Goal: Transaction & Acquisition: Purchase product/service

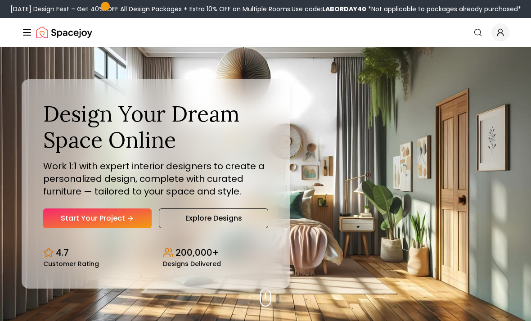
click at [76, 228] on link "Start Your Project" at bounding box center [97, 218] width 108 height 20
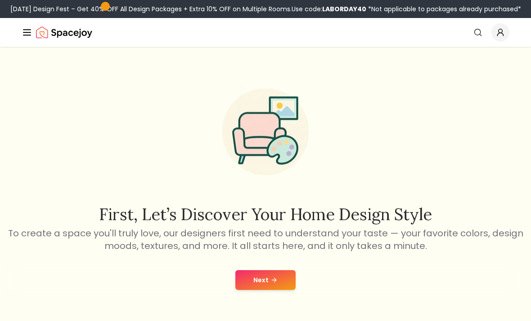
click at [286, 273] on button "Next" at bounding box center [265, 280] width 60 height 20
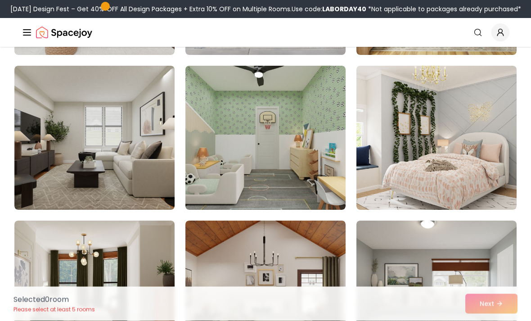
scroll to position [366, 0]
click at [202, 148] on img at bounding box center [265, 138] width 160 height 144
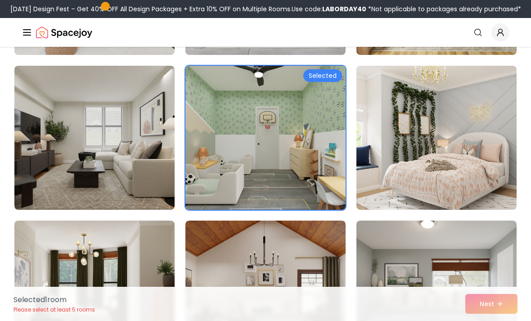
click at [211, 178] on img at bounding box center [265, 138] width 160 height 144
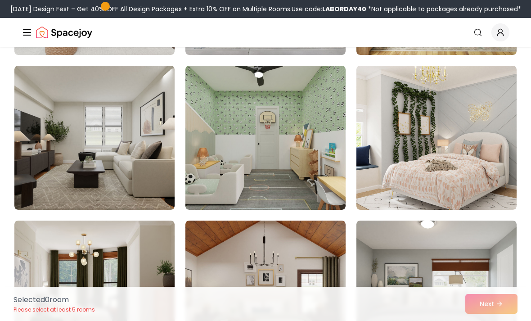
click at [213, 161] on img at bounding box center [265, 138] width 160 height 144
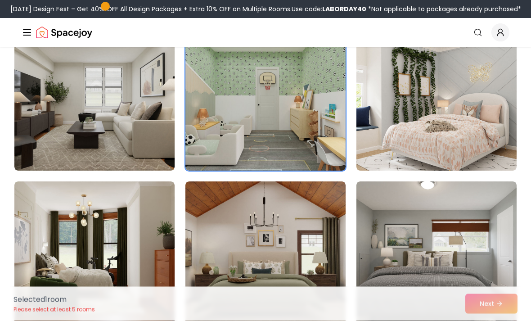
scroll to position [405, 0]
click at [36, 236] on img at bounding box center [94, 253] width 160 height 144
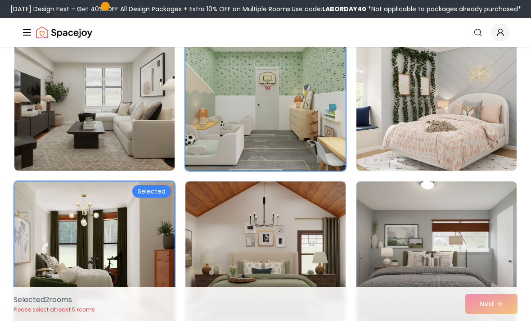
click at [311, 264] on img at bounding box center [265, 253] width 160 height 144
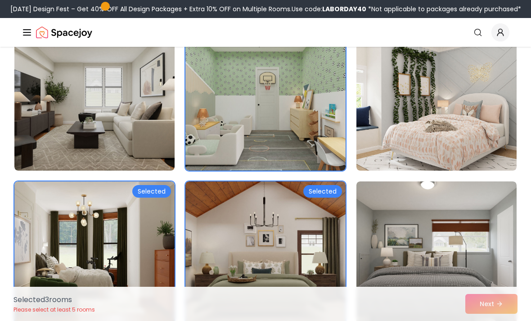
click at [322, 280] on img at bounding box center [265, 253] width 160 height 144
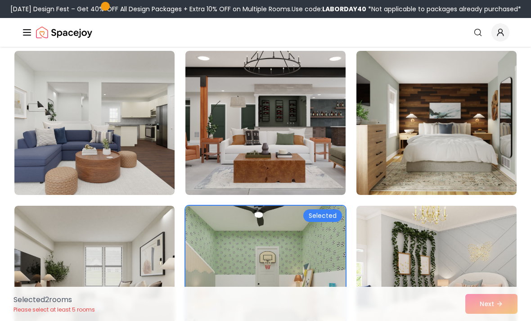
scroll to position [228, 0]
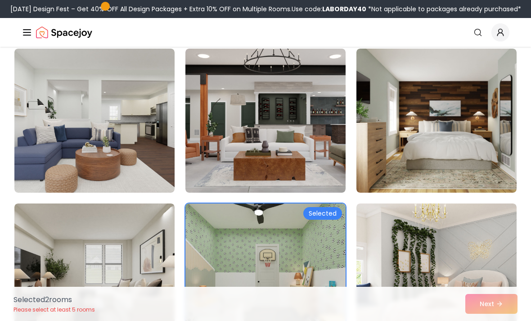
click at [462, 230] on img at bounding box center [436, 275] width 160 height 144
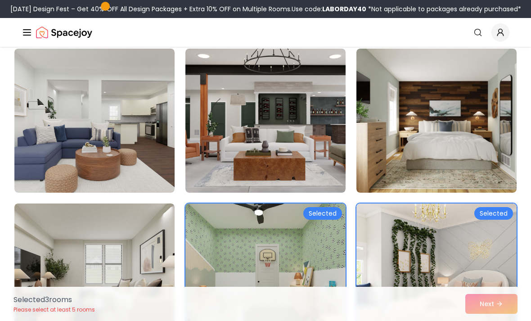
click at [38, 174] on img at bounding box center [94, 121] width 160 height 144
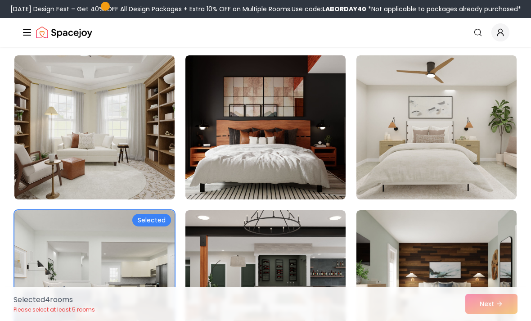
scroll to position [0, 0]
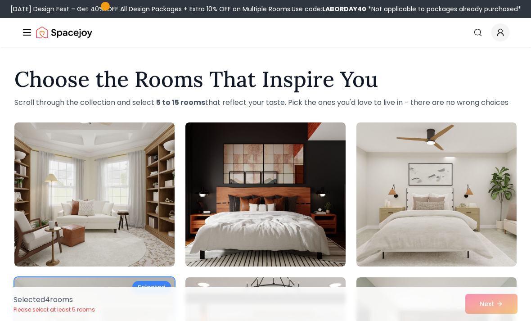
click at [205, 228] on img at bounding box center [265, 194] width 160 height 144
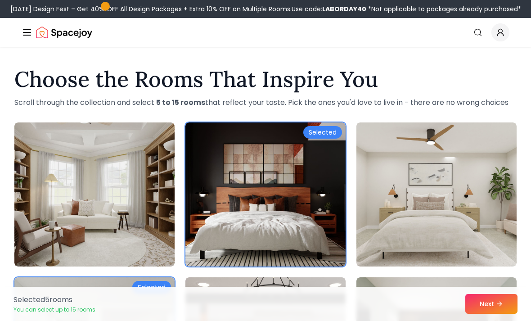
click at [483, 300] on button "Next" at bounding box center [491, 304] width 52 height 20
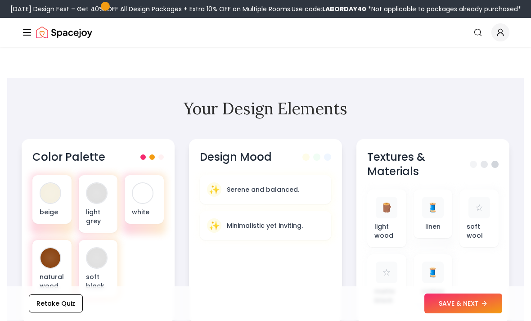
scroll to position [276, 0]
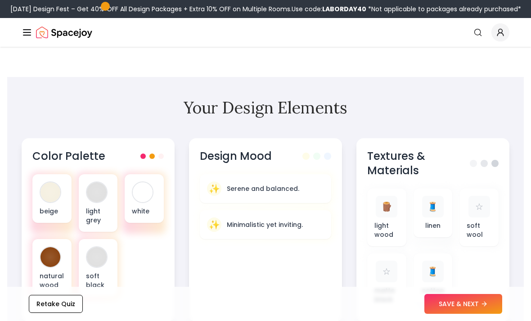
click at [484, 313] on button "SAVE & NEXT" at bounding box center [463, 304] width 78 height 20
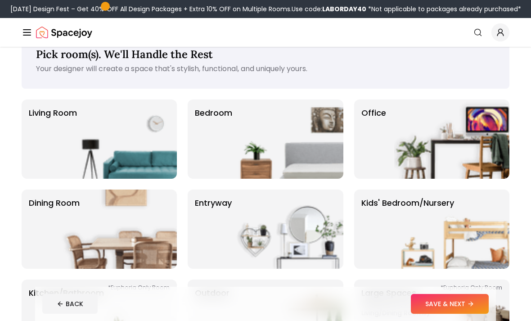
scroll to position [25, 0]
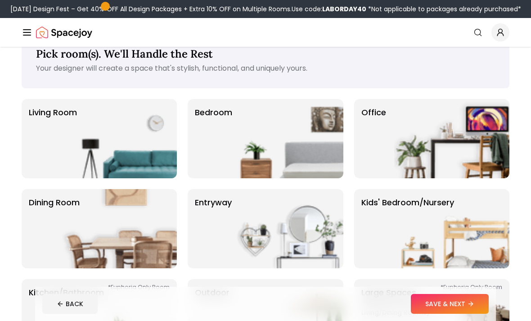
click at [212, 138] on p "Bedroom" at bounding box center [213, 138] width 37 height 65
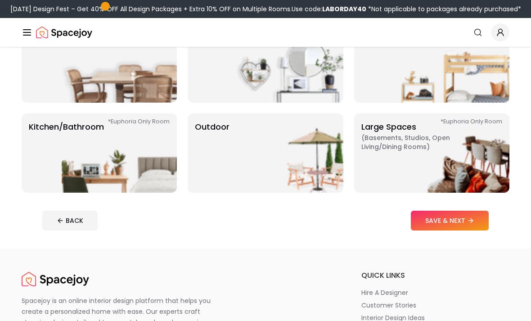
scroll to position [185, 0]
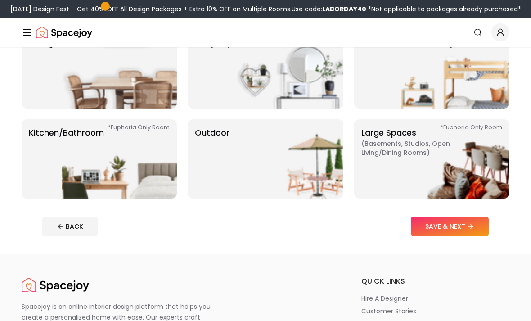
click at [477, 223] on button "SAVE & NEXT" at bounding box center [450, 226] width 78 height 20
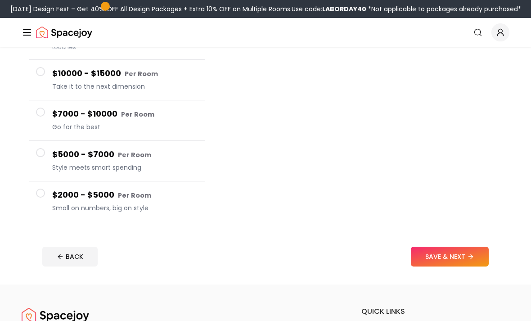
click at [48, 201] on button "$2000 - $5000 Per Room Small on numbers, big on style" at bounding box center [117, 202] width 176 height 40
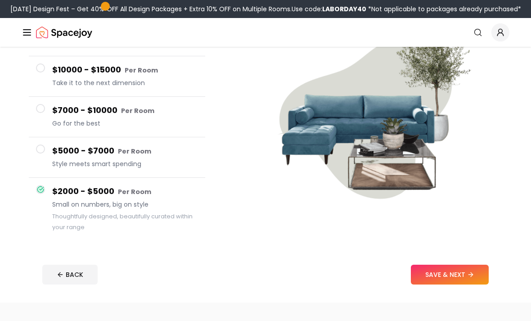
click at [37, 154] on button "$5000 - $7000 Per Room Style meets smart spending" at bounding box center [117, 157] width 176 height 40
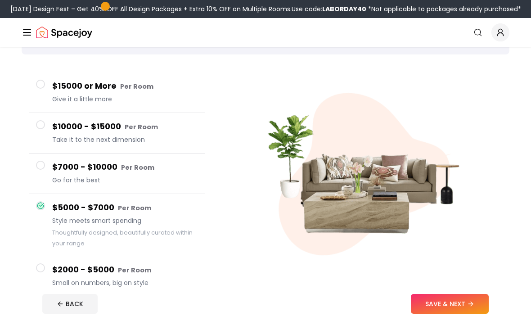
scroll to position [58, 0]
click at [41, 161] on span at bounding box center [40, 165] width 9 height 9
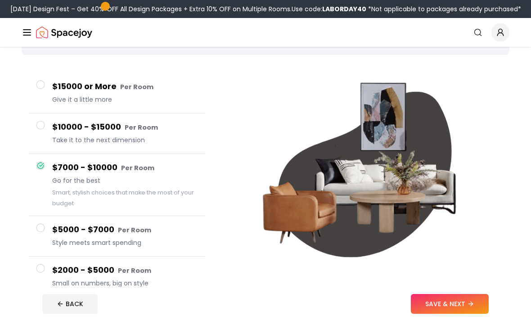
click at [43, 126] on span at bounding box center [40, 125] width 9 height 9
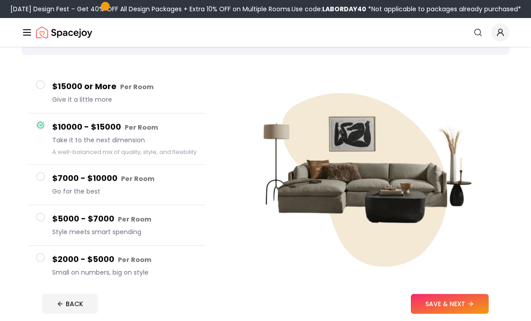
click at [41, 81] on span at bounding box center [40, 84] width 9 height 9
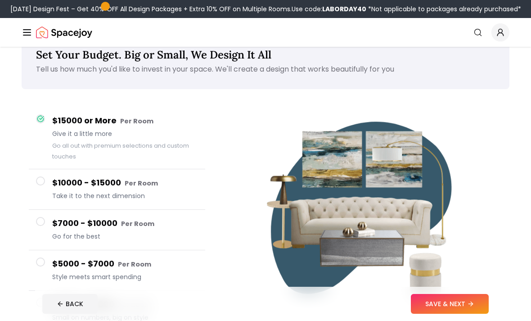
scroll to position [0, 0]
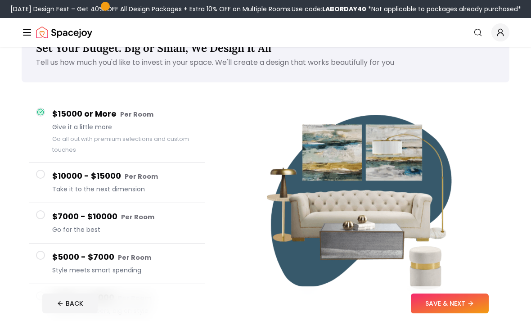
click at [40, 294] on span at bounding box center [40, 295] width 9 height 9
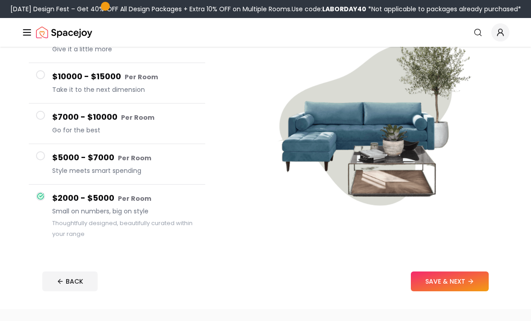
scroll to position [109, 0]
click at [481, 283] on button "SAVE & NEXT" at bounding box center [450, 281] width 78 height 20
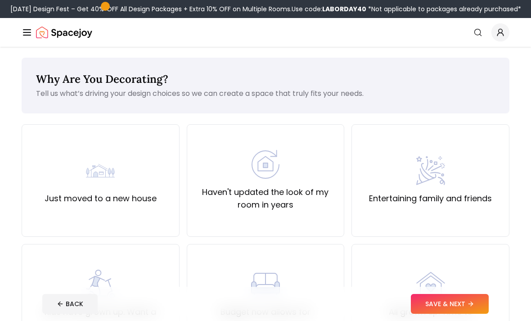
click at [219, 196] on label "Haven't updated the look of my room in years" at bounding box center [265, 198] width 143 height 25
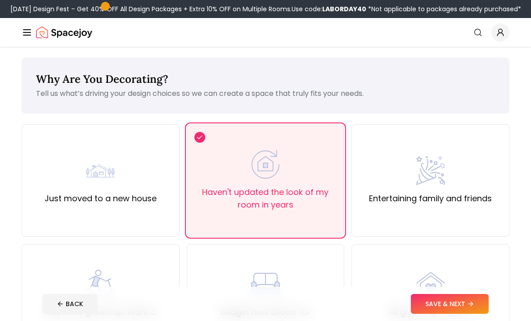
click at [469, 302] on icon at bounding box center [470, 303] width 7 height 7
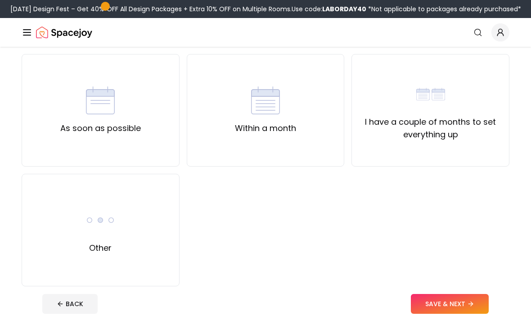
click at [484, 153] on div "I have a couple of months to set everything up" at bounding box center [430, 110] width 158 height 112
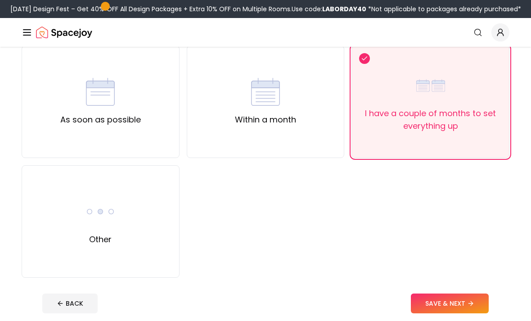
scroll to position [79, 0]
click at [241, 125] on label "Within a month" at bounding box center [265, 119] width 61 height 13
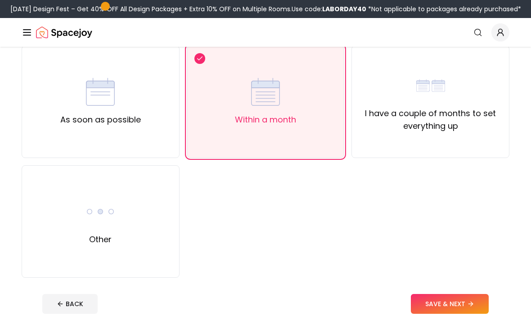
click at [87, 125] on label "As soon as possible" at bounding box center [100, 119] width 80 height 13
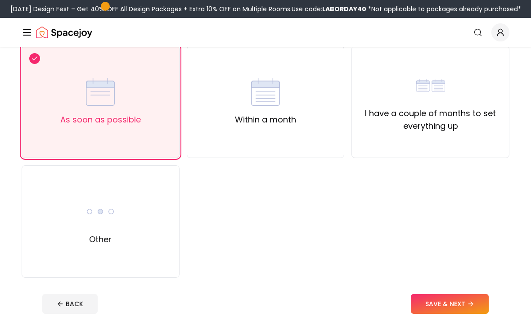
click at [446, 129] on label "I have a couple of months to set everything up" at bounding box center [430, 119] width 143 height 25
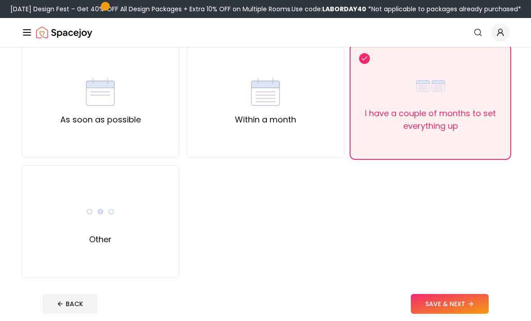
click at [432, 306] on button "SAVE & NEXT" at bounding box center [450, 304] width 78 height 20
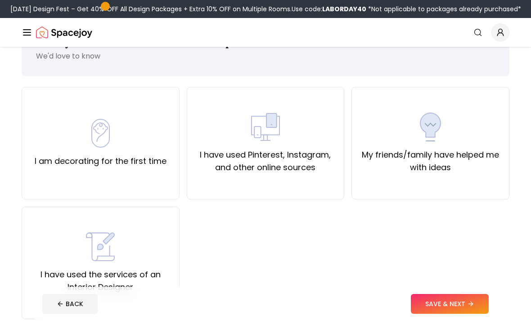
scroll to position [30, 0]
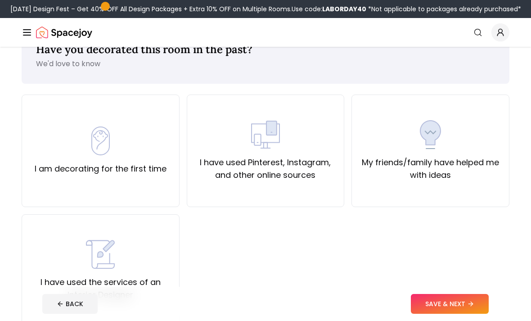
click at [53, 270] on div "I have used the services of an Interior Designer" at bounding box center [100, 270] width 143 height 61
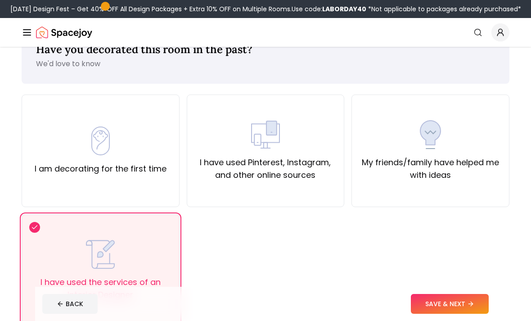
click at [467, 313] on button "SAVE & NEXT" at bounding box center [450, 304] width 78 height 20
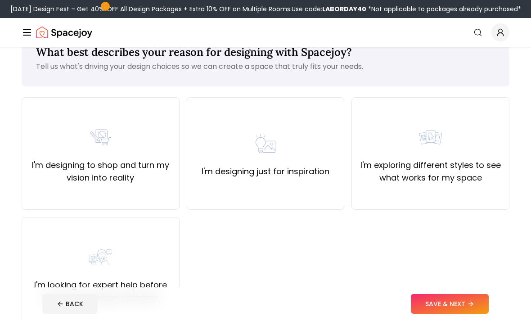
scroll to position [28, 0]
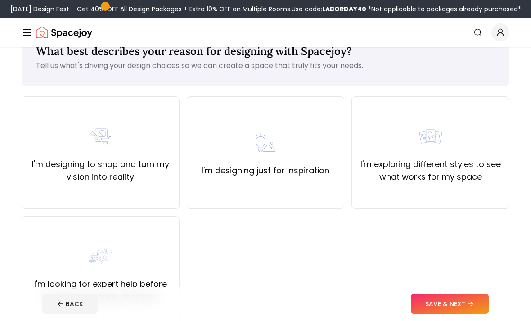
click at [480, 186] on div "I'm exploring different styles to see what works for my space" at bounding box center [430, 152] width 158 height 112
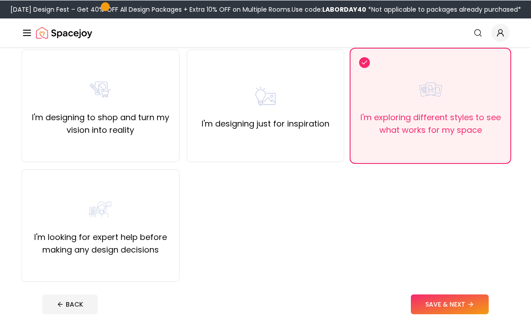
scroll to position [75, 0]
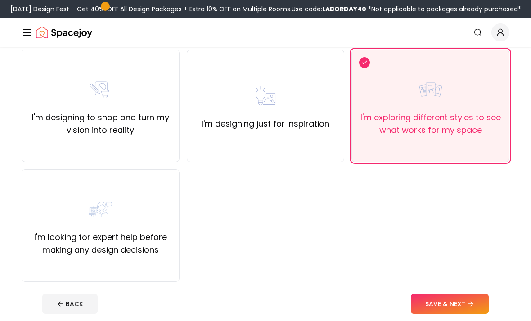
click at [478, 307] on button "SAVE & NEXT" at bounding box center [450, 304] width 78 height 20
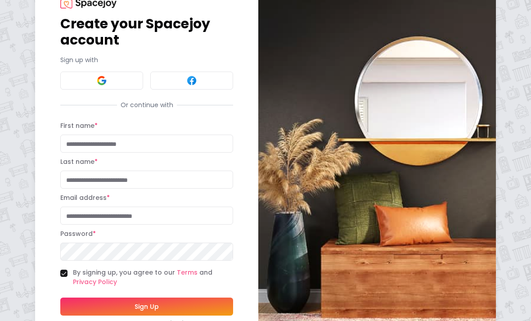
scroll to position [36, 0]
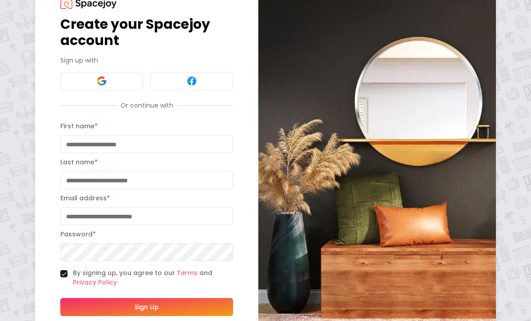
click at [78, 143] on input "First name *" at bounding box center [146, 144] width 173 height 18
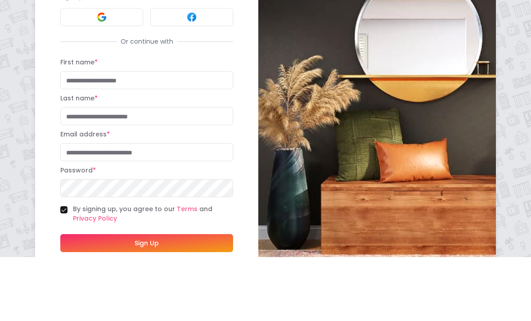
type input "****"
type input "********"
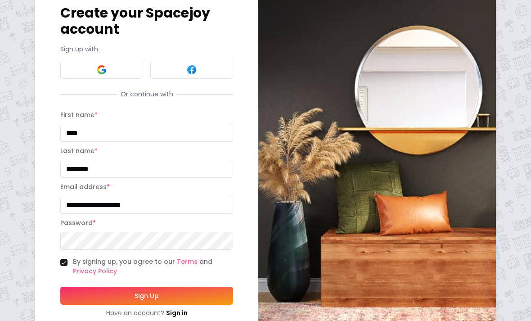
click at [147, 203] on input "**********" at bounding box center [146, 205] width 173 height 18
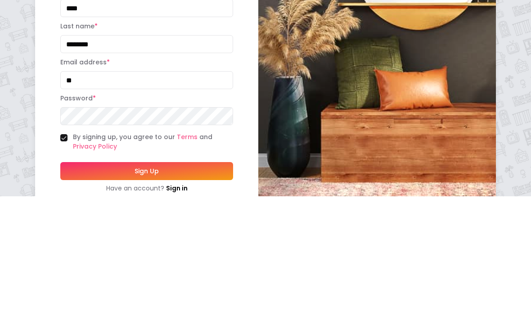
type input "*"
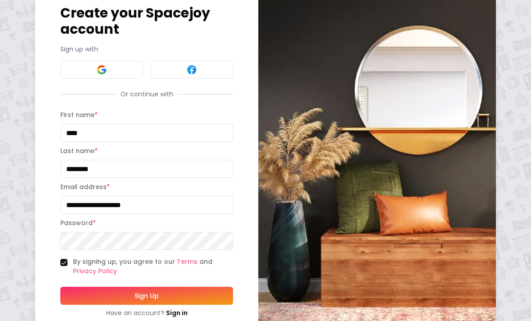
click at [161, 201] on input "**********" at bounding box center [146, 205] width 173 height 18
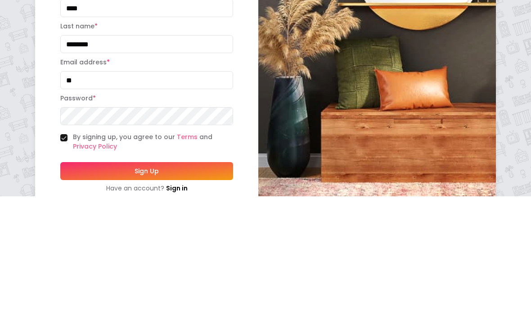
type input "*"
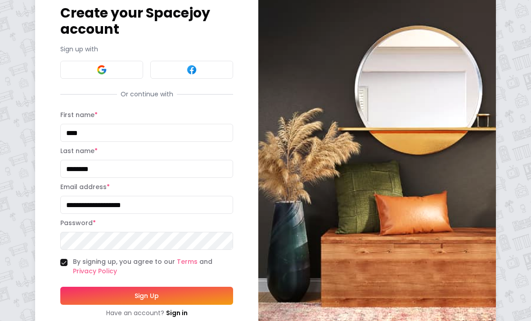
click at [159, 207] on input "**********" at bounding box center [146, 205] width 173 height 18
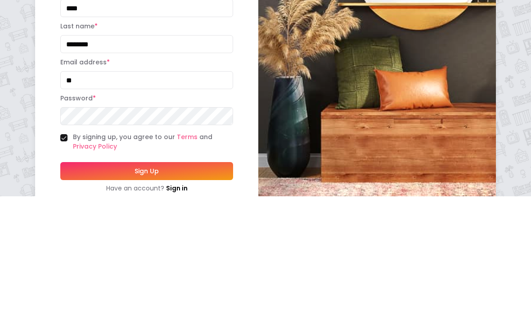
type input "*"
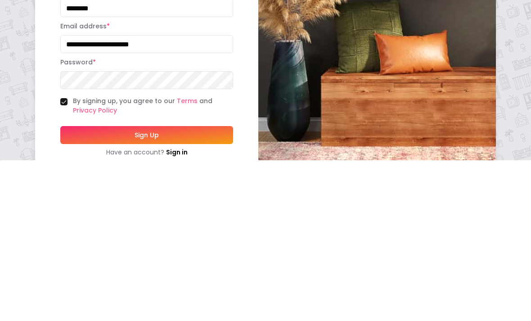
click at [93, 286] on button "Sign Up" at bounding box center [146, 295] width 173 height 18
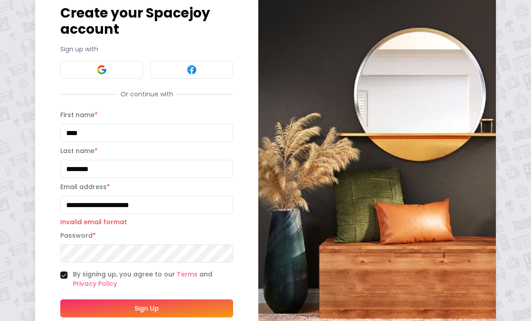
click at [135, 307] on button "Sign Up" at bounding box center [146, 308] width 173 height 18
click at [126, 310] on button "Sign Up" at bounding box center [146, 308] width 173 height 18
click at [69, 307] on button "Sign Up" at bounding box center [146, 308] width 173 height 18
click at [116, 308] on button "Sign Up" at bounding box center [146, 308] width 173 height 18
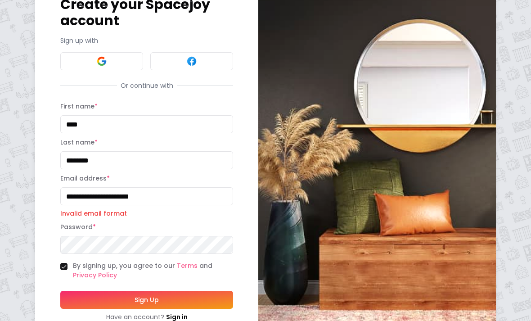
scroll to position [59, 0]
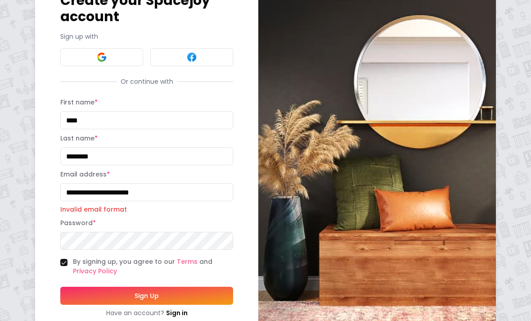
click at [157, 299] on button "Sign Up" at bounding box center [146, 295] width 173 height 18
click at [60, 269] on div "**********" at bounding box center [146, 145] width 223 height 394
click at [58, 263] on div "**********" at bounding box center [146, 145] width 223 height 394
click at [113, 192] on input "**********" at bounding box center [146, 192] width 173 height 18
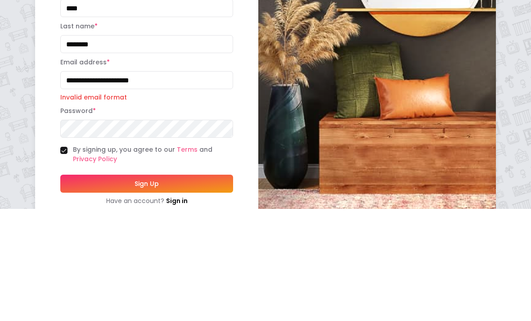
click at [114, 183] on input "**********" at bounding box center [146, 192] width 173 height 18
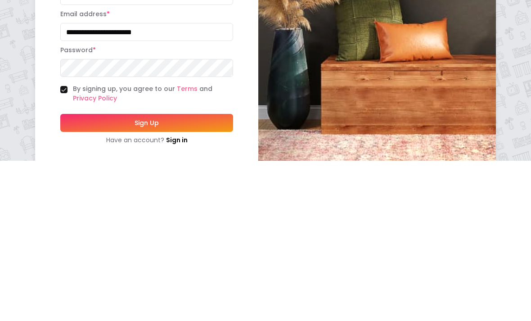
scroll to position [76, 0]
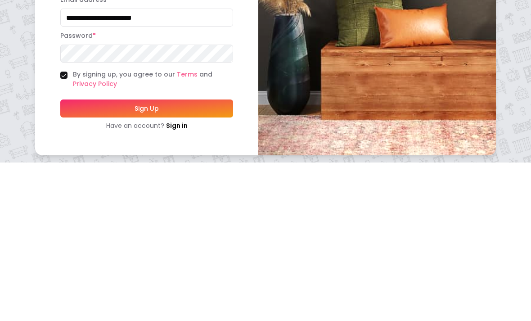
type input "**********"
click at [88, 258] on button "Sign Up" at bounding box center [146, 267] width 173 height 18
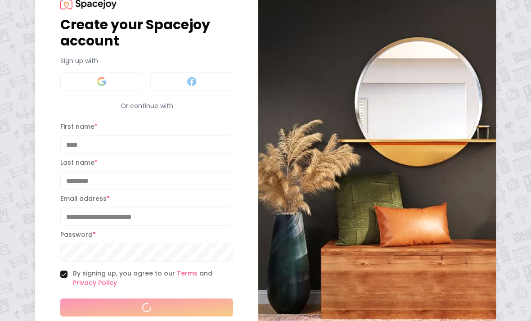
scroll to position [0, 0]
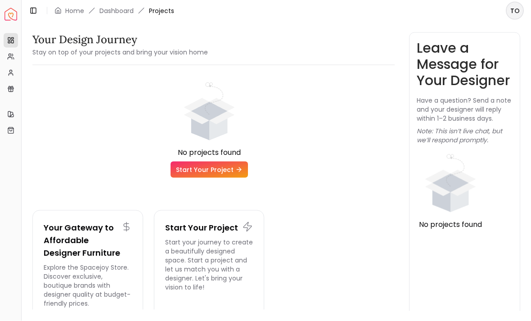
scroll to position [19, 0]
